Goal: Task Accomplishment & Management: Complete application form

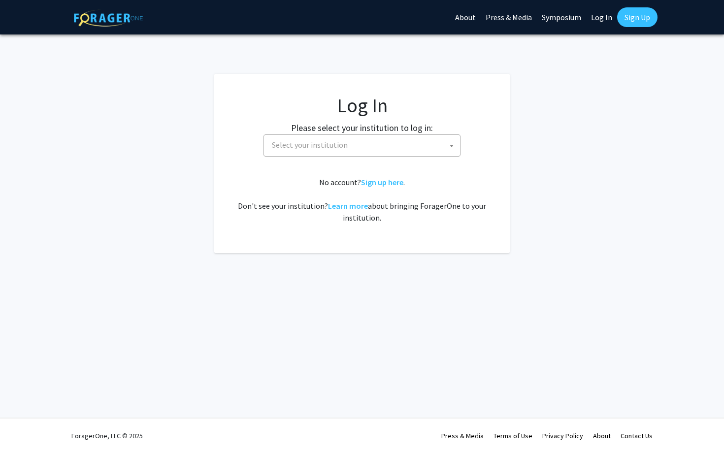
click at [323, 152] on span "Select your institution" at bounding box center [364, 145] width 192 height 20
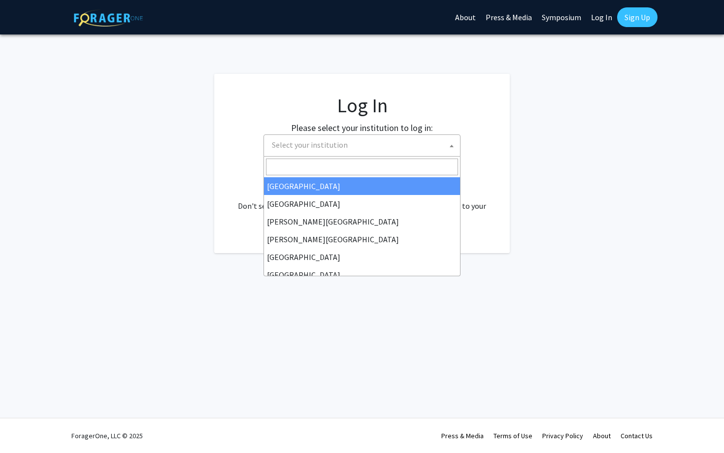
select select "34"
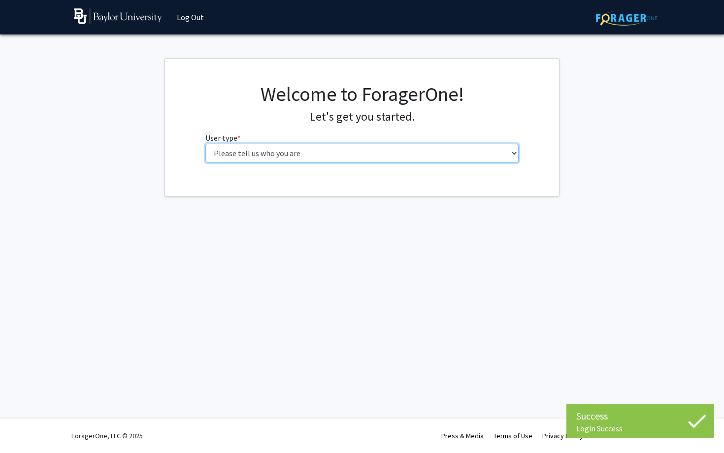
click at [336, 156] on select "Please tell us who you are Undergraduate Student Master's Student Doctoral Cand…" at bounding box center [362, 153] width 314 height 19
click at [205, 144] on select "Please tell us who you are Undergraduate Student Master's Student Doctoral Cand…" at bounding box center [362, 153] width 314 height 19
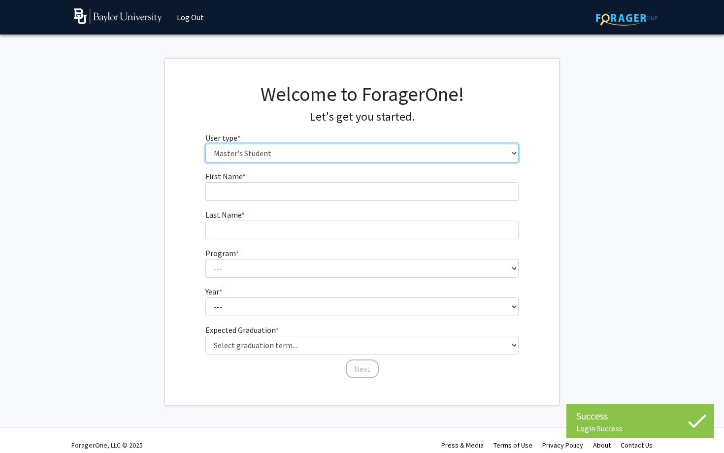
click at [307, 153] on select "Please tell us who you are Undergraduate Student Master's Student Doctoral Cand…" at bounding box center [362, 153] width 314 height 19
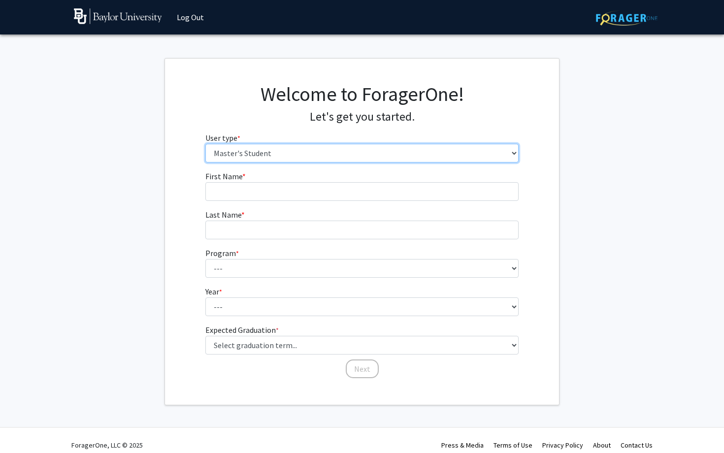
select select "1: undergrad"
click at [205, 144] on select "Please tell us who you are Undergraduate Student Master's Student Doctoral Cand…" at bounding box center [362, 153] width 314 height 19
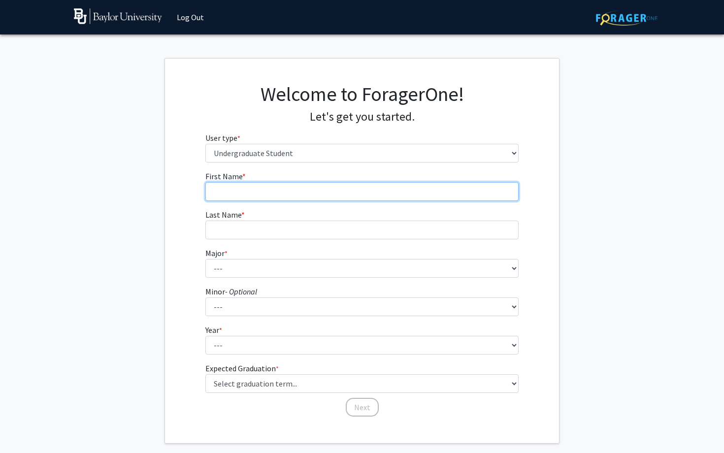
click at [296, 187] on input "First Name * required" at bounding box center [362, 191] width 314 height 19
type input "Isabella"
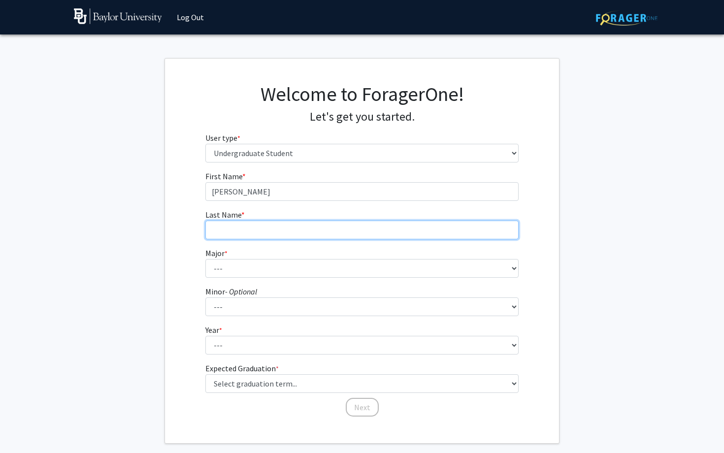
click at [277, 227] on input "Last Name * required" at bounding box center [362, 230] width 314 height 19
type input "Copeland"
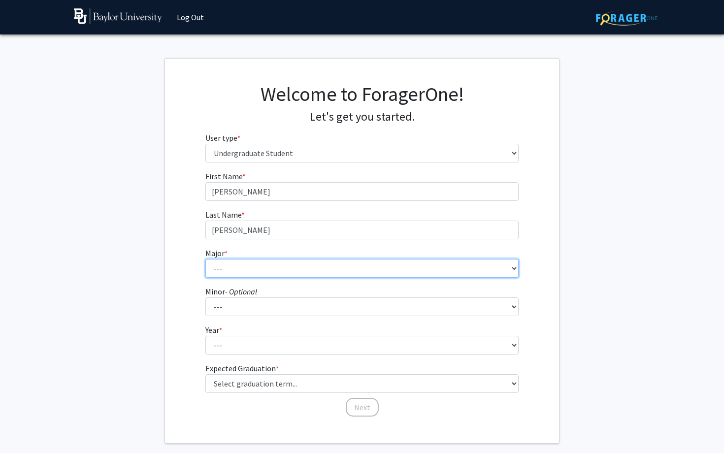
click at [258, 262] on select "--- Accounting American Studies Anthropology Apparel Design & Product Developme…" at bounding box center [362, 268] width 314 height 19
select select "78: 2743"
click at [205, 259] on select "--- Accounting American Studies Anthropology Apparel Design & Product Developme…" at bounding box center [362, 268] width 314 height 19
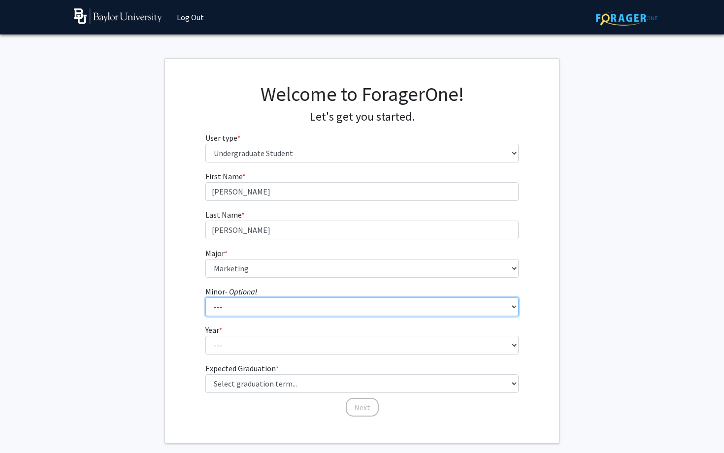
click at [269, 302] on select "--- Advertising American Sign Language American Studies Anthropology Apparel Me…" at bounding box center [362, 307] width 314 height 19
select select "22: 2085"
click at [205, 298] on select "--- Advertising American Sign Language American Studies Anthropology Apparel Me…" at bounding box center [362, 307] width 314 height 19
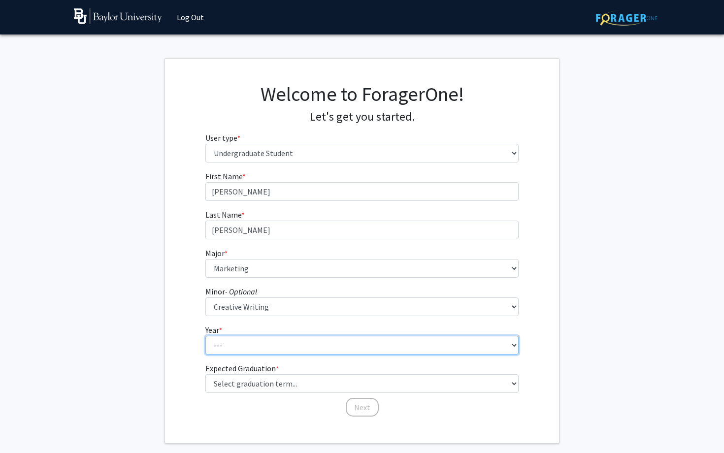
click at [253, 347] on select "--- First-year Sophomore Junior Senior Postbaccalaureate Certificate" at bounding box center [362, 345] width 314 height 19
select select "3: junior"
click at [205, 336] on select "--- First-year Sophomore Junior Senior Postbaccalaureate Certificate" at bounding box center [362, 345] width 314 height 19
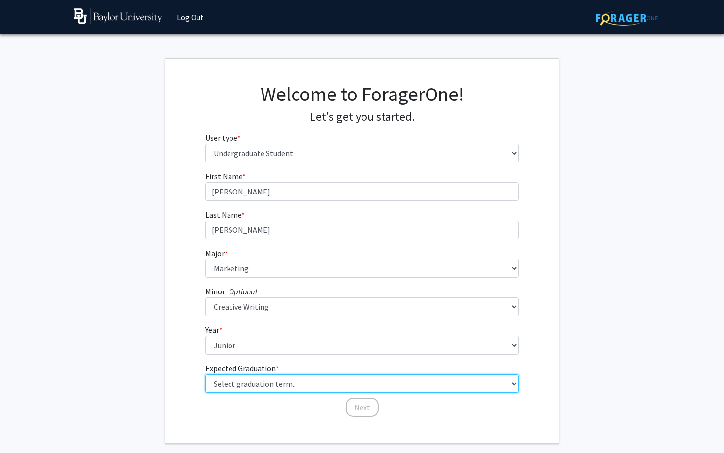
click at [248, 383] on select "Select graduation term... Spring 2025 Summer 2025 Fall 2025 Winter 2025 Spring …" at bounding box center [362, 384] width 314 height 19
select select "9: spring_2027"
click at [205, 375] on select "Select graduation term... Spring 2025 Summer 2025 Fall 2025 Winter 2025 Spring …" at bounding box center [362, 384] width 314 height 19
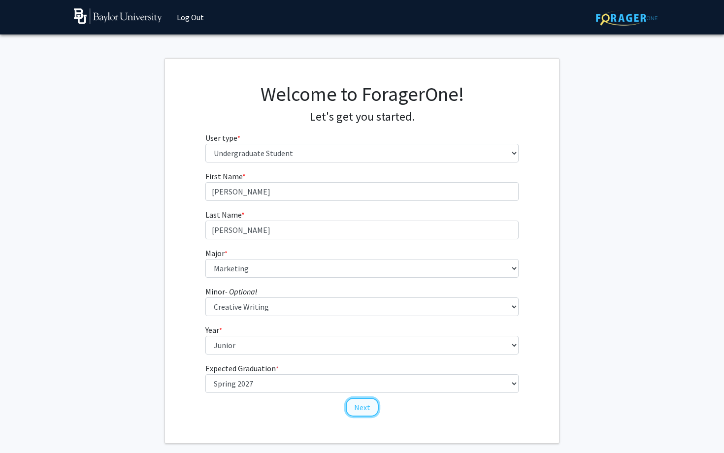
click at [360, 407] on button "Next" at bounding box center [362, 407] width 33 height 19
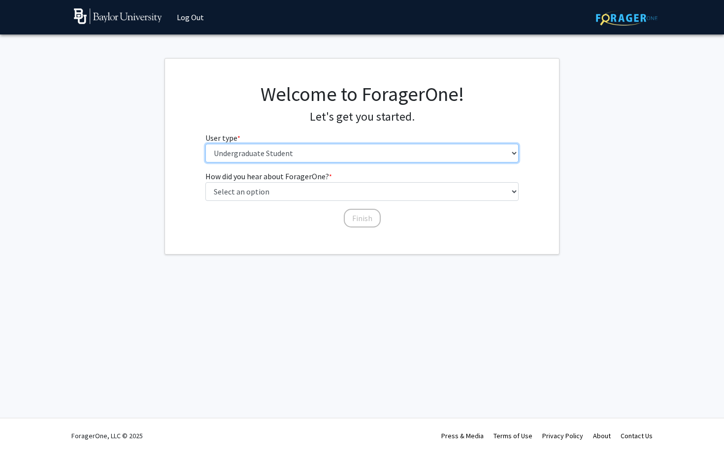
click at [331, 155] on select "Please tell us who you are Undergraduate Student Master's Student Doctoral Cand…" at bounding box center [362, 153] width 314 height 19
click at [205, 144] on select "Please tell us who you are Undergraduate Student Master's Student Doctoral Cand…" at bounding box center [362, 153] width 314 height 19
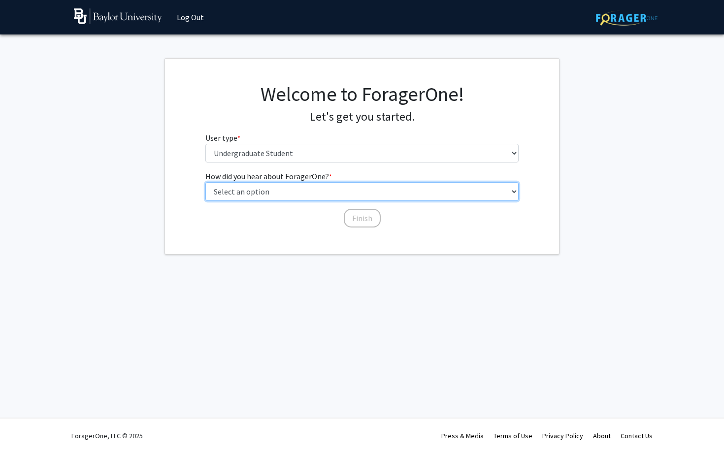
click at [327, 192] on select "Select an option Peer/student recommendation Faculty/staff recommendation Unive…" at bounding box center [362, 191] width 314 height 19
click at [205, 182] on select "Select an option Peer/student recommendation Faculty/staff recommendation Unive…" at bounding box center [362, 191] width 314 height 19
click at [340, 193] on select "Select an option Peer/student recommendation Faculty/staff recommendation Unive…" at bounding box center [362, 191] width 314 height 19
select select "4: university_email"
click at [205, 182] on select "Select an option Peer/student recommendation Faculty/staff recommendation Unive…" at bounding box center [362, 191] width 314 height 19
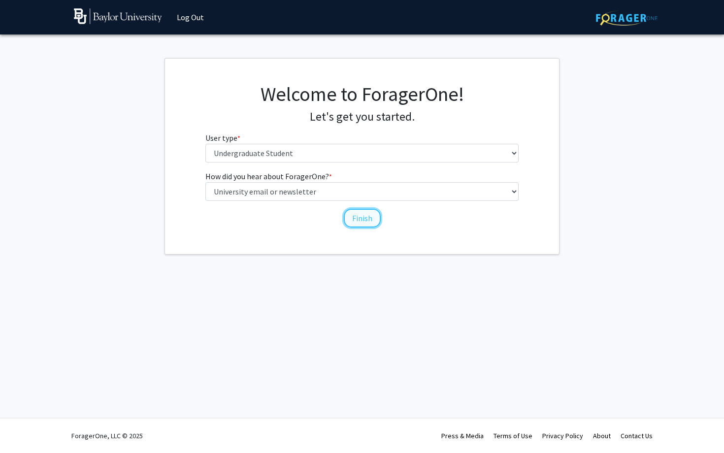
click at [356, 217] on button "Finish" at bounding box center [362, 218] width 37 height 19
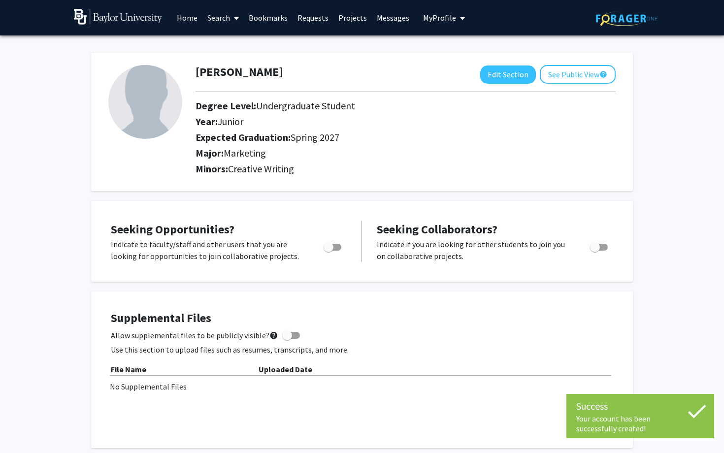
click at [332, 246] on span "Toggle" at bounding box center [329, 247] width 10 height 10
click at [329, 251] on input "Are you actively seeking opportunities?" at bounding box center [328, 251] width 0 height 0
checkbox input "true"
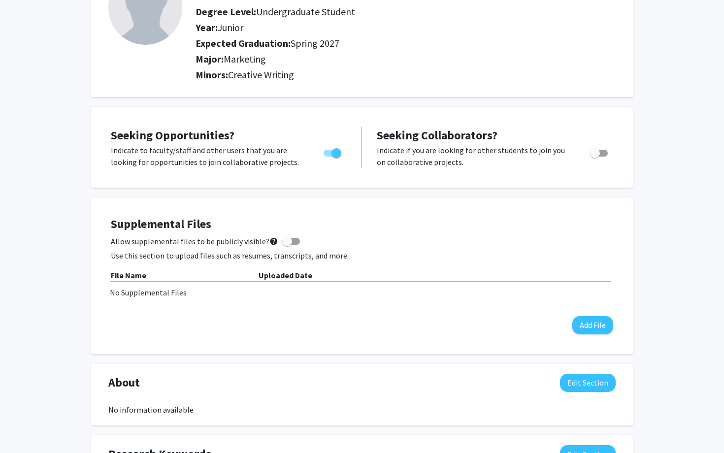
scroll to position [180, 0]
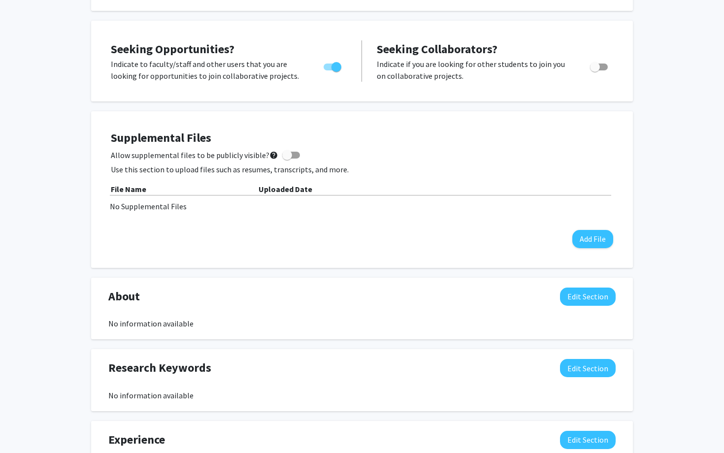
click at [285, 158] on span at bounding box center [287, 155] width 10 height 10
click at [287, 159] on input "Allow supplemental files to be publicly visible? help" at bounding box center [287, 159] width 0 height 0
checkbox input "true"
click at [577, 234] on button "Add File" at bounding box center [593, 239] width 41 height 18
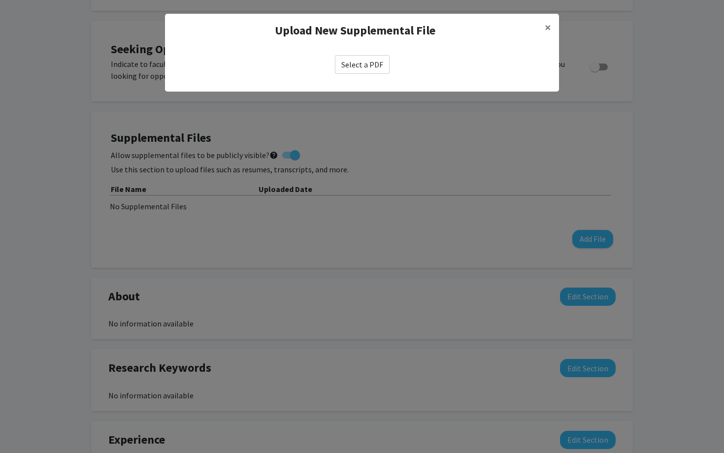
click at [361, 64] on label "Select a PDF" at bounding box center [362, 64] width 55 height 19
click at [0, 0] on input "Select a PDF" at bounding box center [0, 0] width 0 height 0
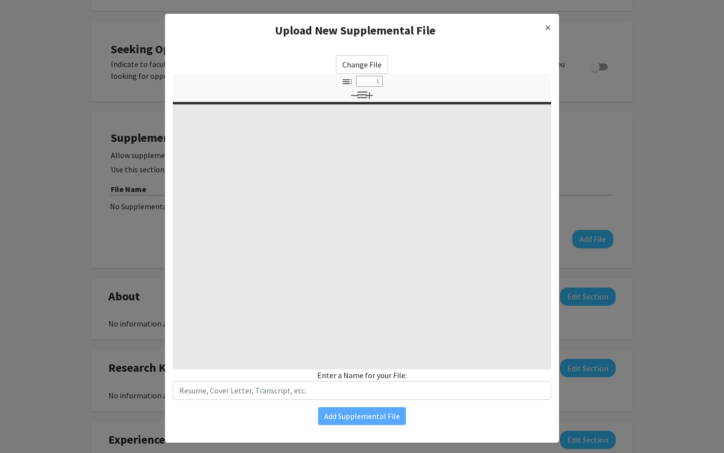
select select "custom"
type input "0"
select select "custom"
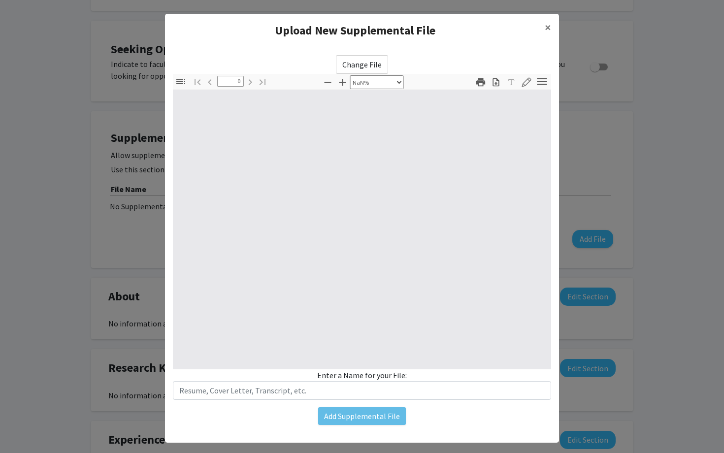
type input "1"
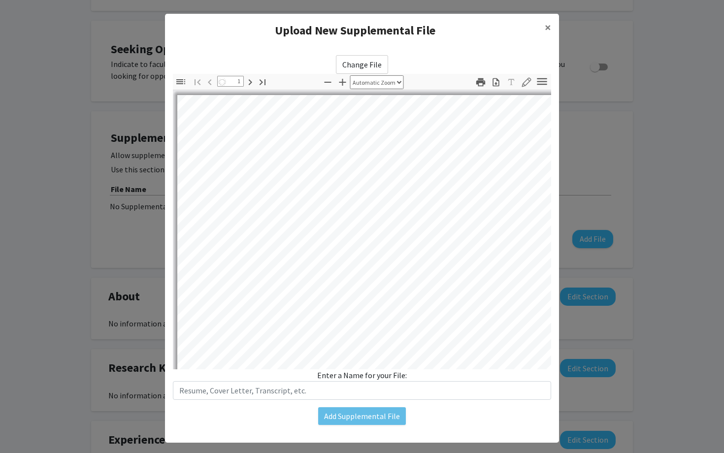
select select "auto"
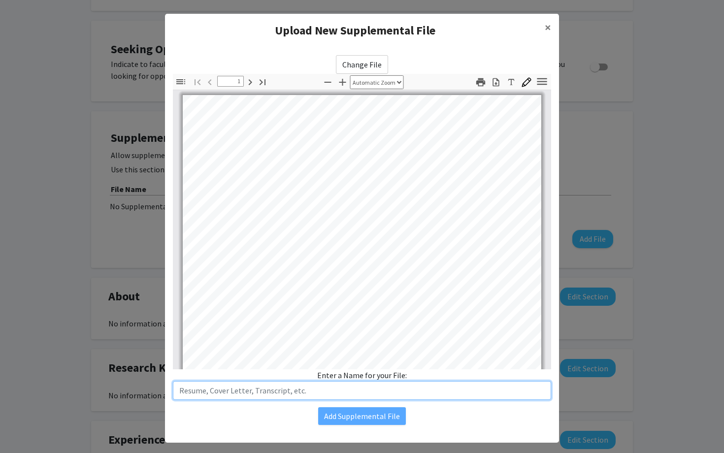
click at [359, 392] on input "text" at bounding box center [362, 390] width 378 height 19
type input "Resume"
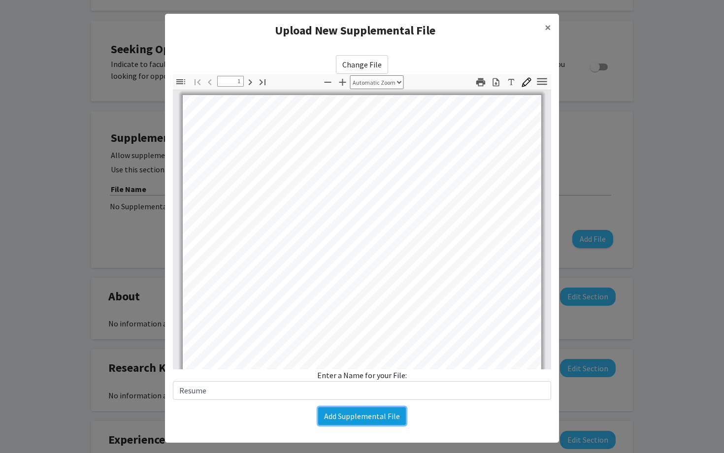
click at [355, 416] on button "Add Supplemental File" at bounding box center [362, 417] width 88 height 18
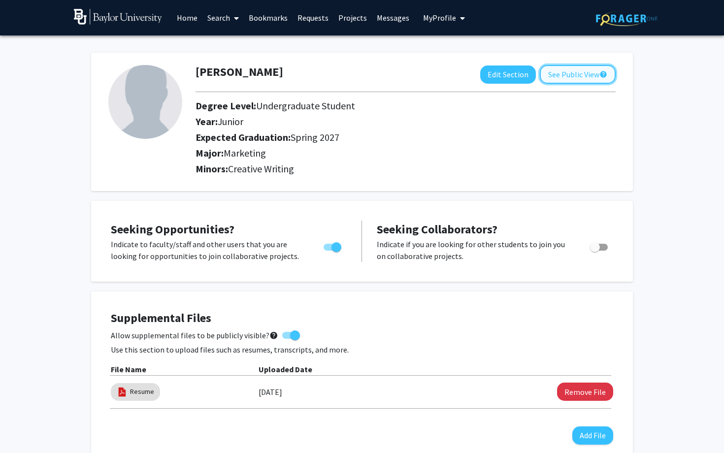
click at [564, 77] on button "See Public View help" at bounding box center [578, 74] width 76 height 19
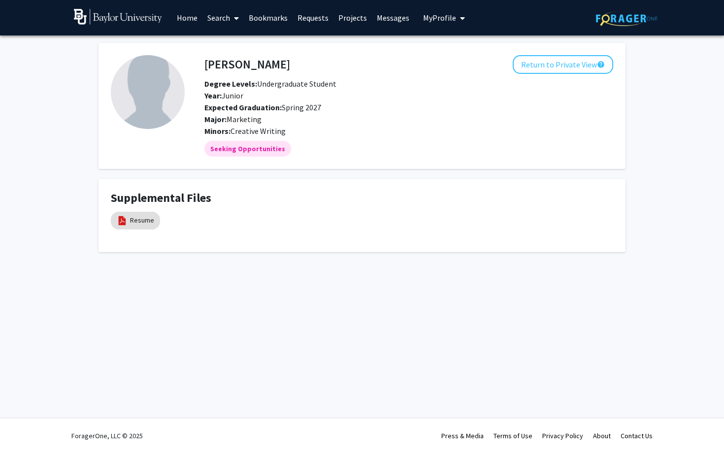
click at [192, 18] on link "Home" at bounding box center [187, 17] width 31 height 34
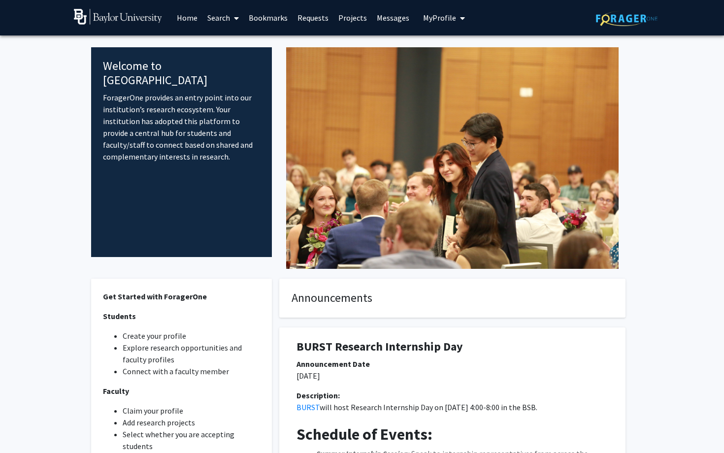
click at [215, 26] on link "Search" at bounding box center [223, 17] width 41 height 34
click at [325, 20] on link "Requests" at bounding box center [313, 17] width 41 height 34
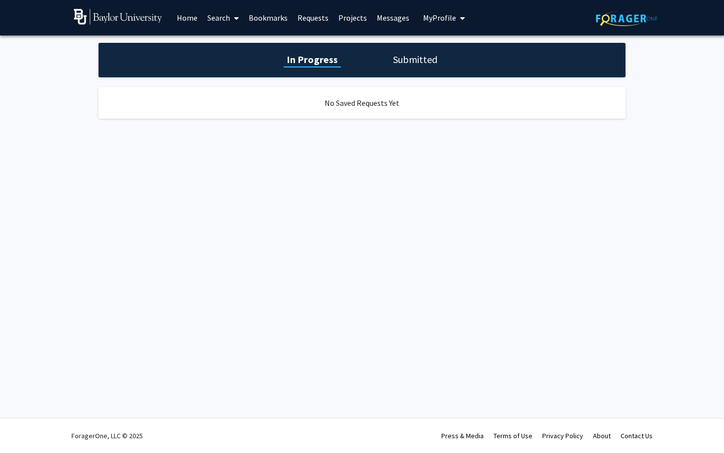
click at [348, 17] on link "Projects" at bounding box center [353, 17] width 38 height 34
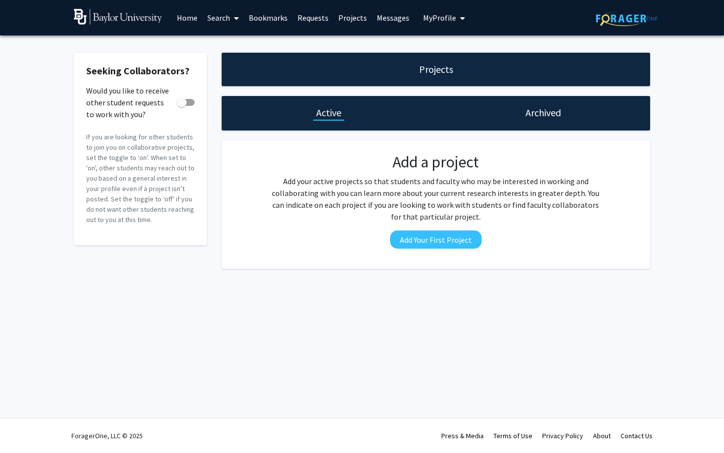
click at [376, 17] on link "Messages" at bounding box center [393, 17] width 42 height 34
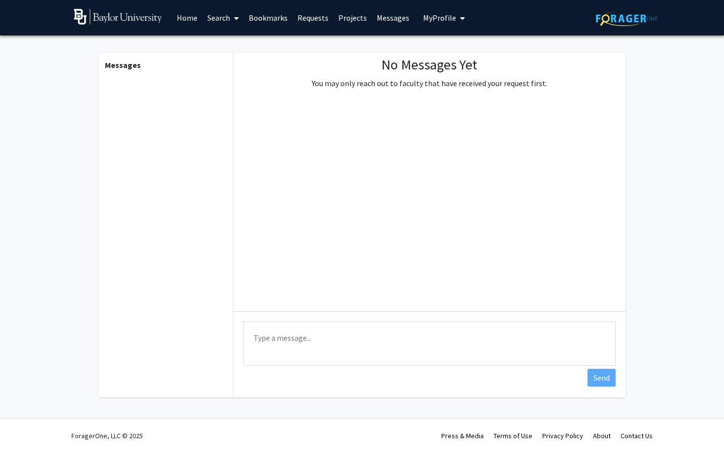
click at [427, 25] on button "My Profile" at bounding box center [444, 17] width 48 height 35
click at [196, 18] on link "Home" at bounding box center [187, 17] width 31 height 34
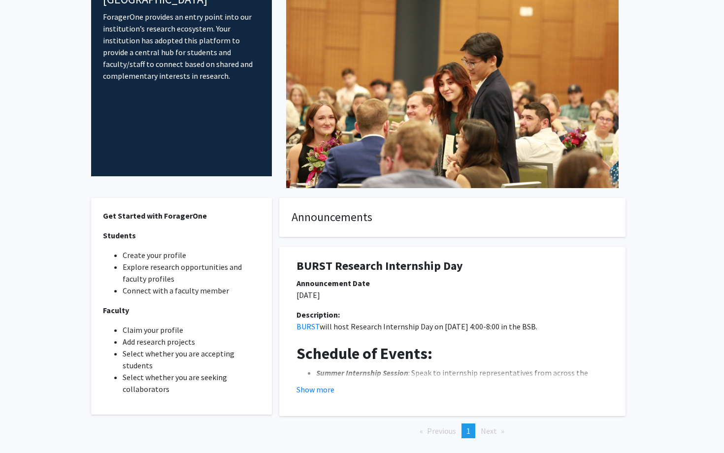
scroll to position [85, 0]
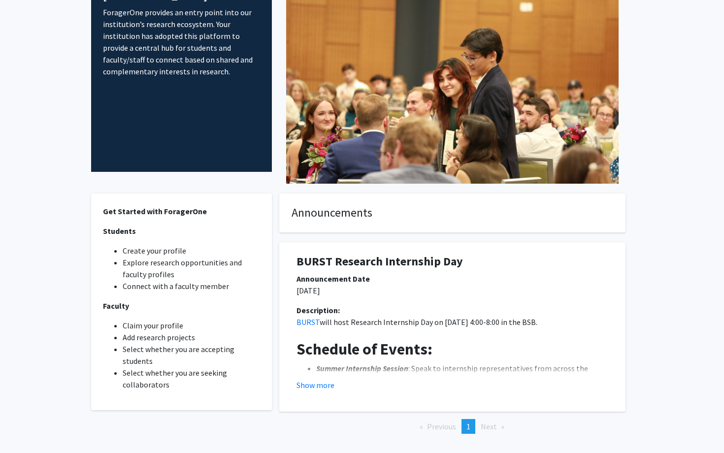
click at [158, 264] on li "Explore research opportunities and faculty profiles" at bounding box center [191, 269] width 137 height 24
click at [326, 388] on button "Show more" at bounding box center [316, 385] width 38 height 12
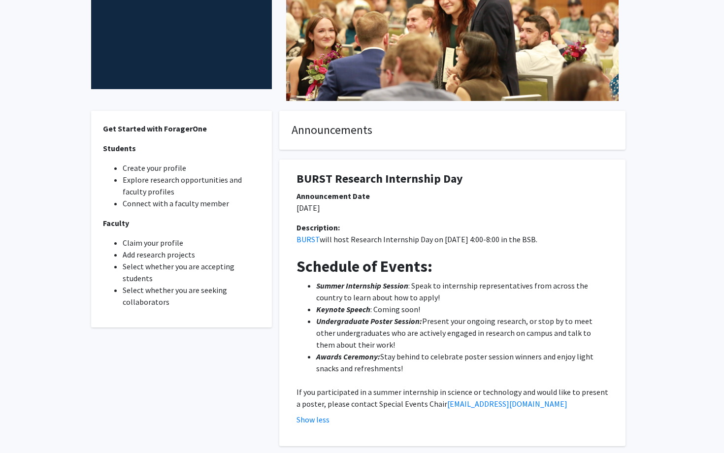
scroll to position [0, 0]
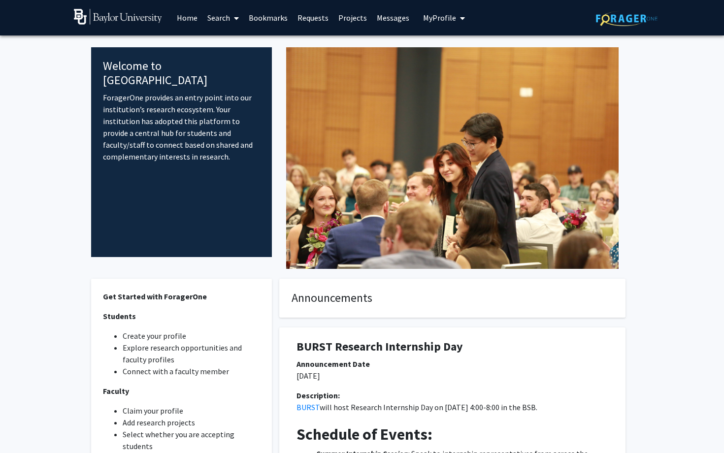
click at [218, 22] on link "Search" at bounding box center [223, 17] width 41 height 34
